Goal: Task Accomplishment & Management: Use online tool/utility

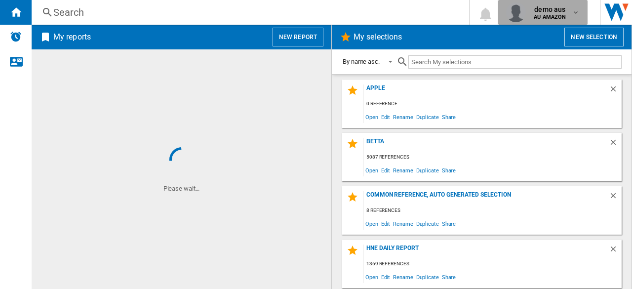
click at [571, 9] on div "demo aus AU AMAZON" at bounding box center [551, 12] width 42 height 16
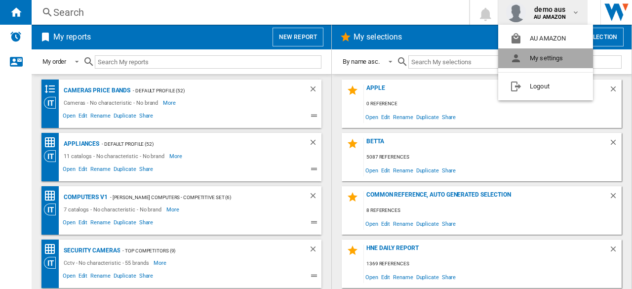
click at [545, 59] on button "My settings" at bounding box center [545, 58] width 95 height 20
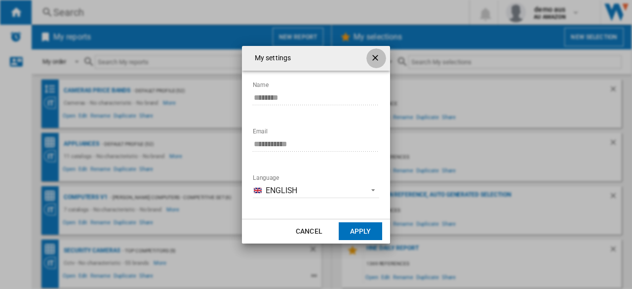
click at [376, 55] on ng-md-icon "getI18NText('BUTTONS.CLOSE_DIALOG')" at bounding box center [376, 59] width 12 height 12
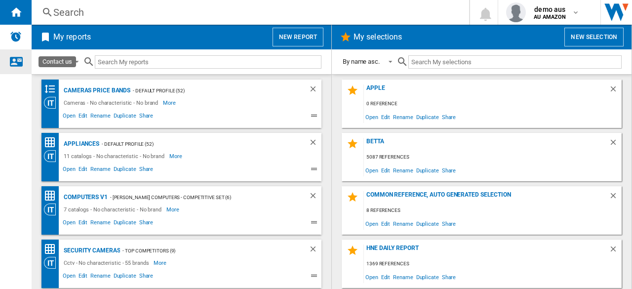
click at [13, 63] on ng-md-icon "Contact us" at bounding box center [16, 61] width 12 height 12
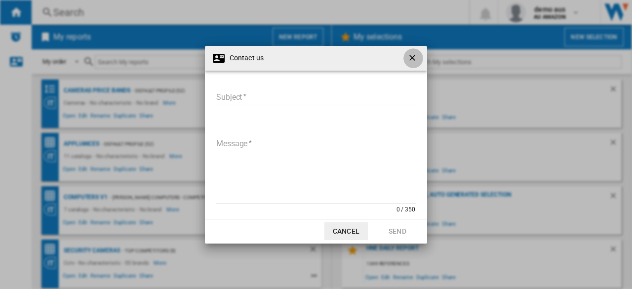
click at [415, 55] on ng-md-icon "getI18NText('BUTTONS.CLOSE_DIALOG')" at bounding box center [413, 59] width 12 height 12
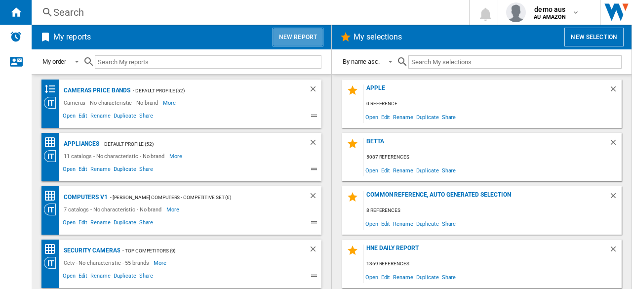
click at [315, 39] on button "New report" at bounding box center [297, 37] width 51 height 19
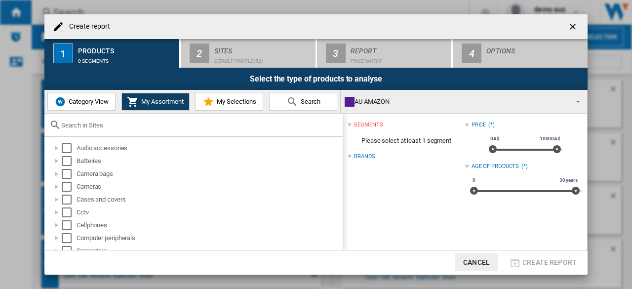
click at [88, 107] on button "Category View" at bounding box center [81, 102] width 68 height 18
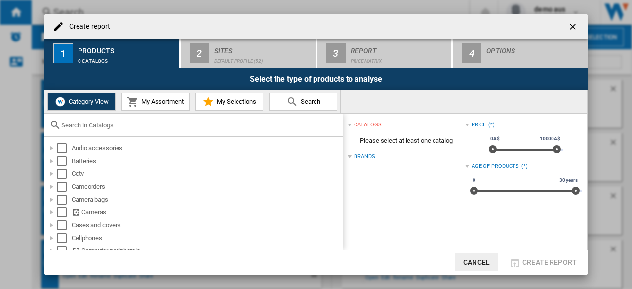
click at [136, 102] on md-icon at bounding box center [133, 102] width 12 height 12
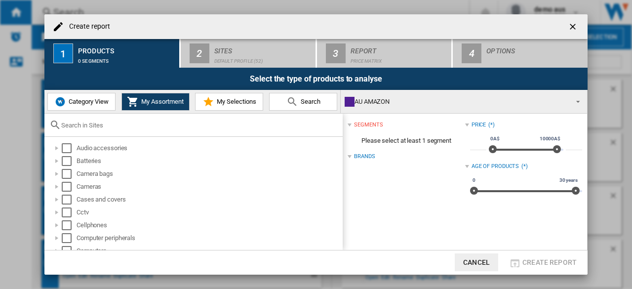
click at [229, 94] on button "My Selections" at bounding box center [229, 102] width 68 height 18
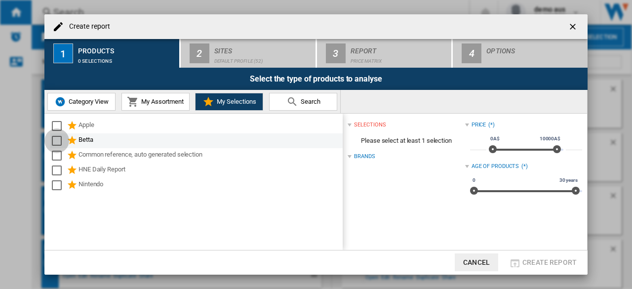
click at [56, 140] on div "Select" at bounding box center [57, 141] width 10 height 10
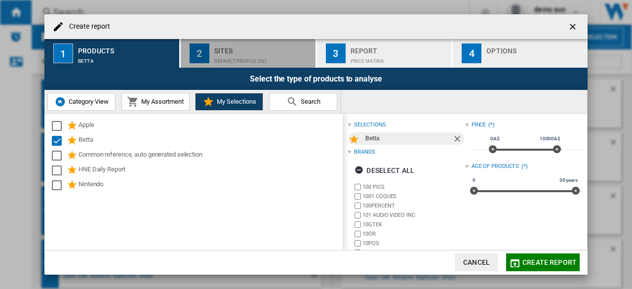
click at [250, 51] on div "Sites" at bounding box center [262, 48] width 97 height 10
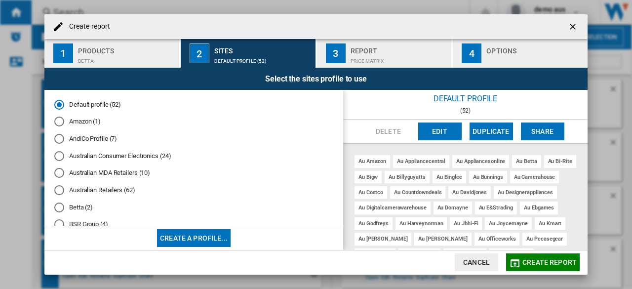
click at [111, 155] on md-radio-button "Australian Consumer Electronics (24)" at bounding box center [193, 155] width 279 height 9
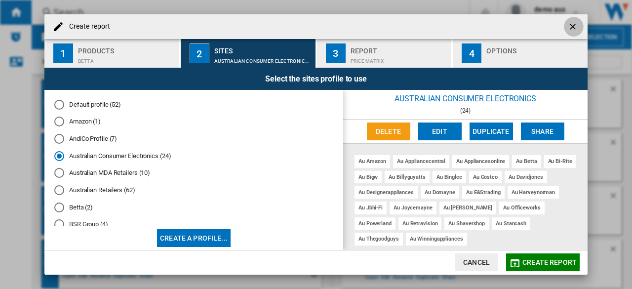
click at [570, 29] on ng-md-icon "getI18NText('BUTTONS.CLOSE_DIALOG')" at bounding box center [574, 28] width 12 height 12
